Goal: Task Accomplishment & Management: Manage account settings

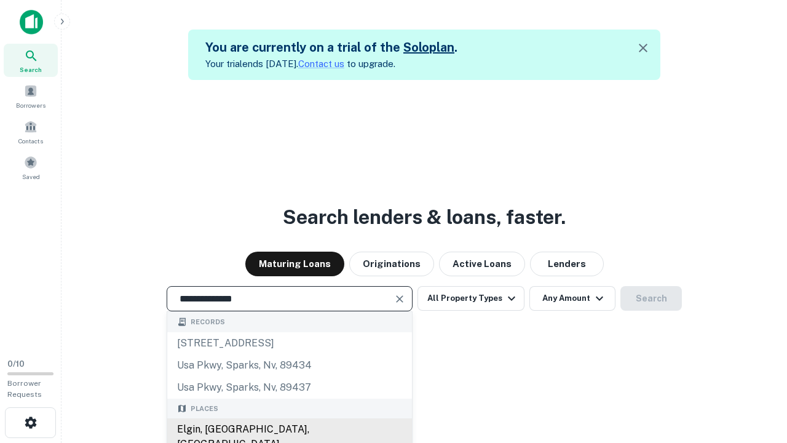
click at [289, 429] on div "Elgin, [GEOGRAPHIC_DATA], [GEOGRAPHIC_DATA]" at bounding box center [289, 436] width 245 height 37
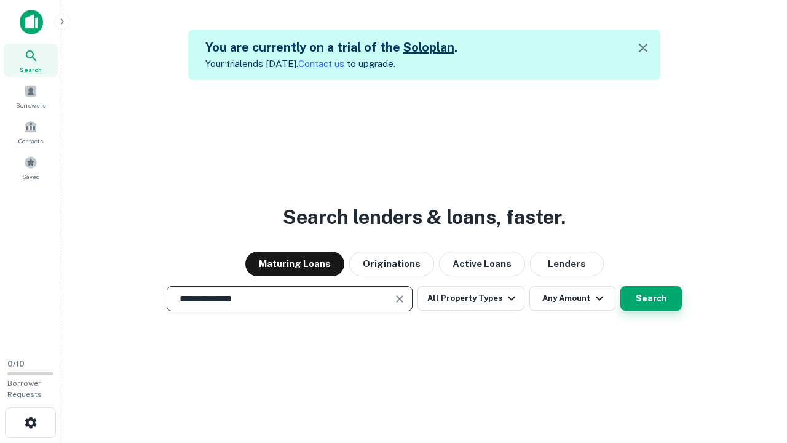
type input "**********"
click at [620, 286] on button "Search" at bounding box center [650, 298] width 61 height 25
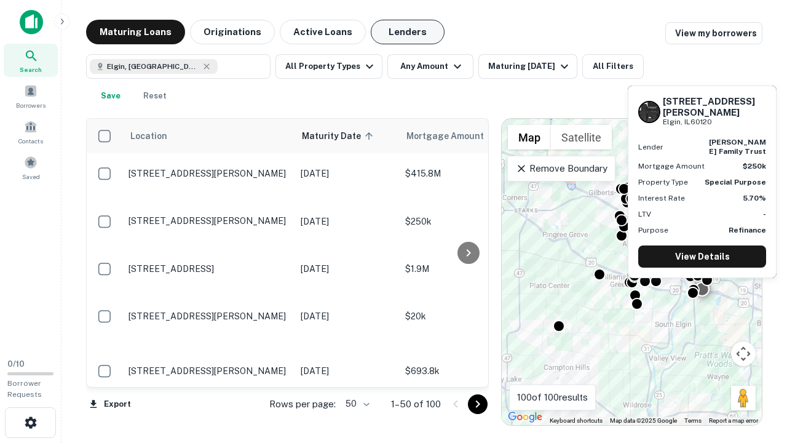
click at [408, 32] on button "Lenders" at bounding box center [408, 32] width 74 height 25
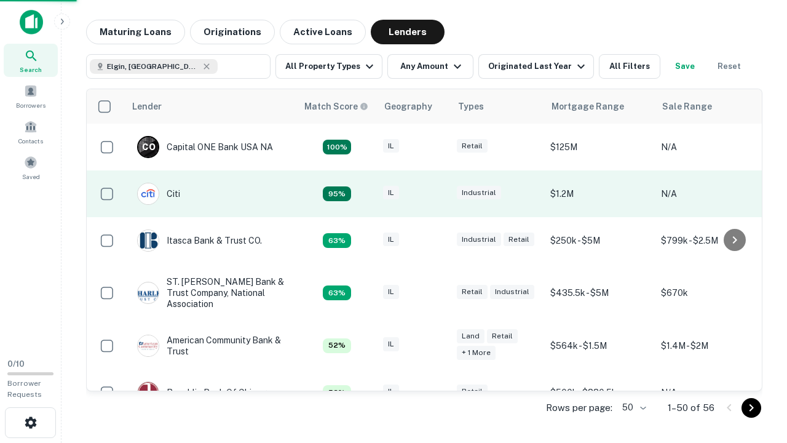
click at [436, 194] on div "IL" at bounding box center [413, 194] width 61 height 17
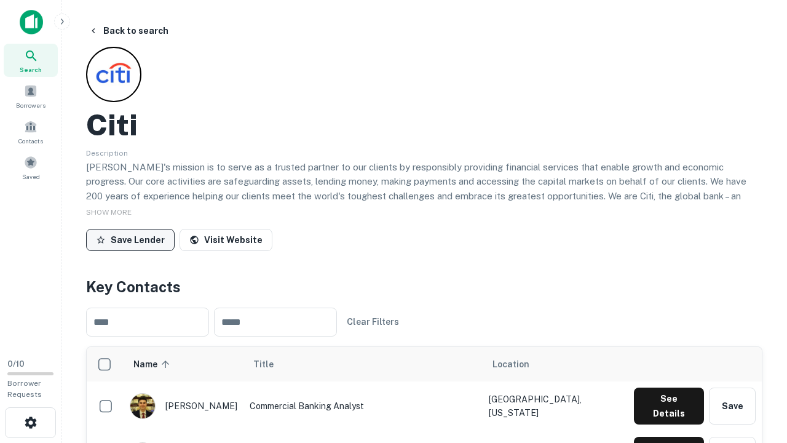
click at [130, 239] on button "Save Lender" at bounding box center [130, 240] width 89 height 22
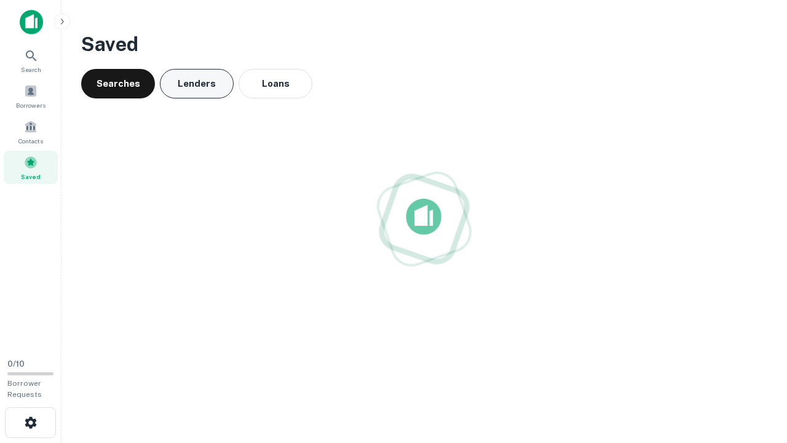
click at [197, 84] on button "Lenders" at bounding box center [197, 84] width 74 height 30
